Goal: Information Seeking & Learning: Learn about a topic

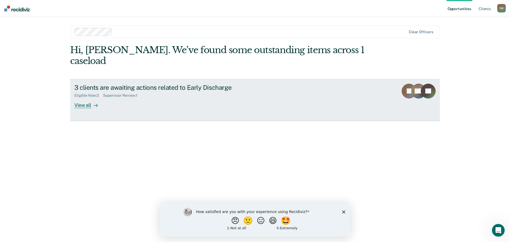
click at [88, 98] on div "View all" at bounding box center [89, 103] width 30 height 10
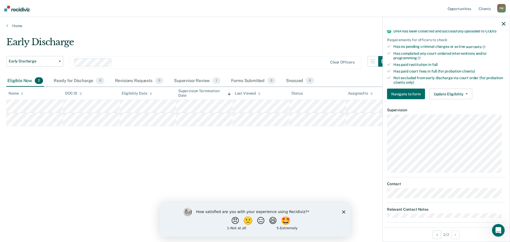
scroll to position [126, 0]
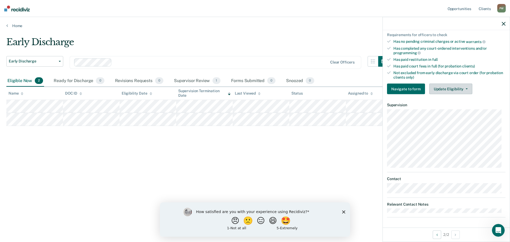
click at [466, 88] on icon "button" at bounding box center [467, 88] width 2 height 1
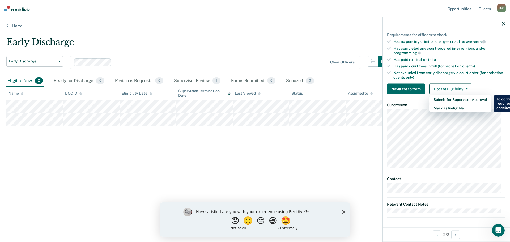
click at [481, 83] on div "Requirements validated by data from ICON Is on supervision level 3 90 days have…" at bounding box center [446, 18] width 127 height 162
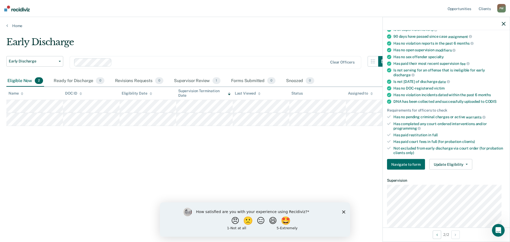
scroll to position [0, 0]
